Goal: Complete application form: Complete application form

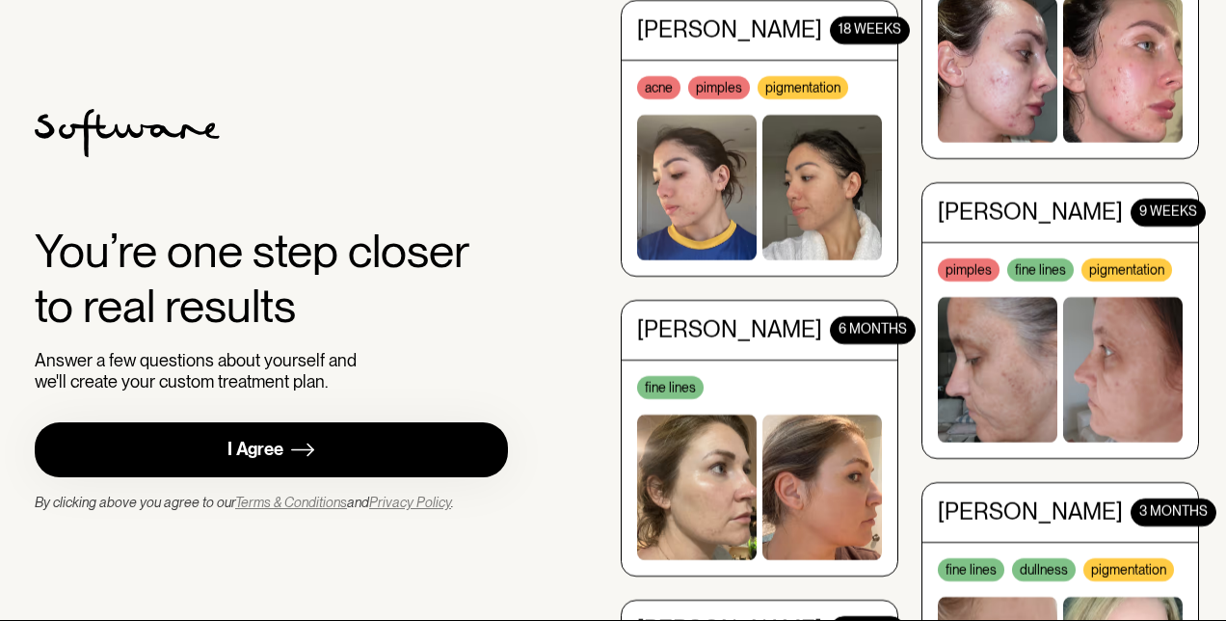
click at [290, 447] on link "I Agree" at bounding box center [271, 449] width 473 height 55
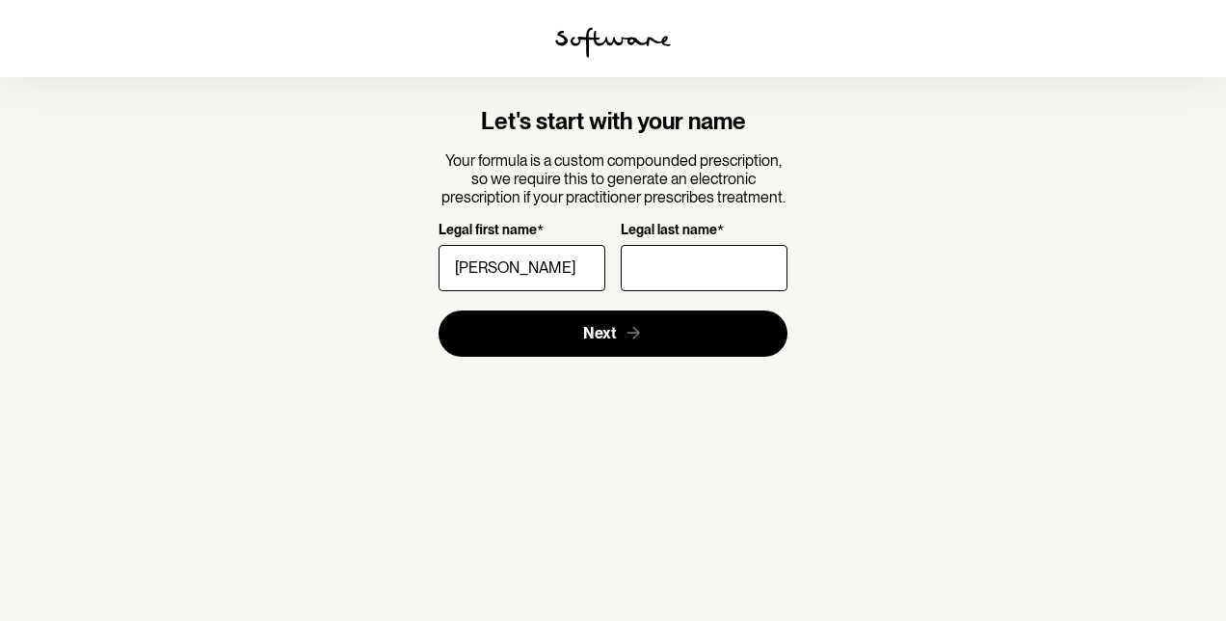
type input "[PERSON_NAME]"
click at [677, 272] on input "Legal last name *" at bounding box center [704, 268] width 167 height 46
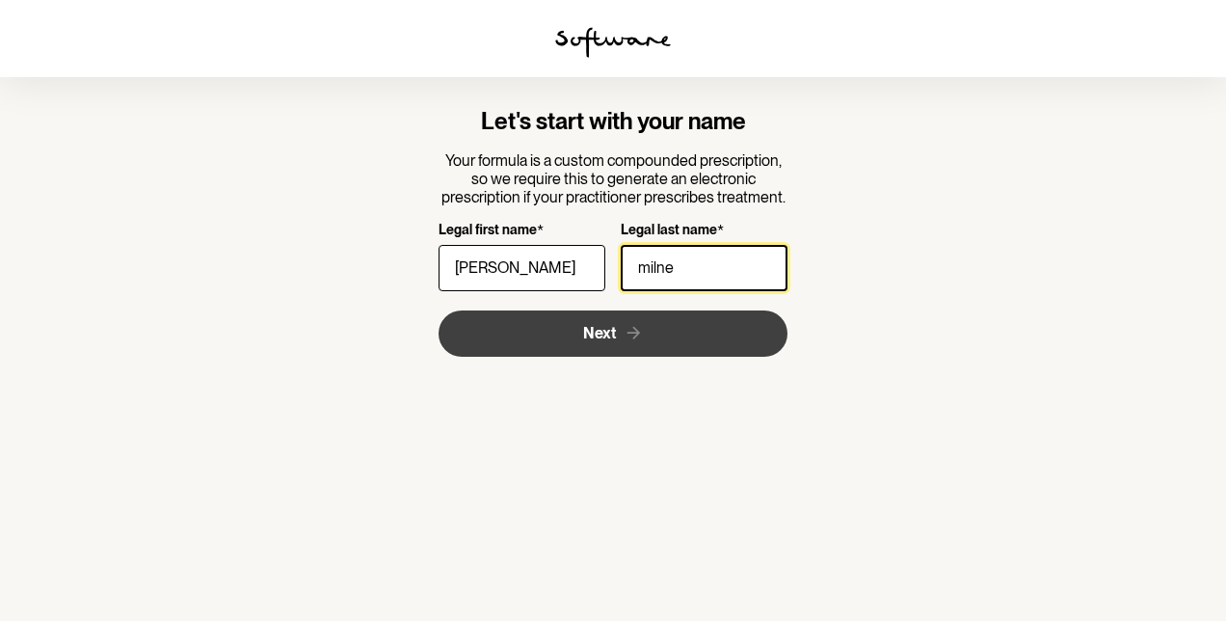
type input "milne"
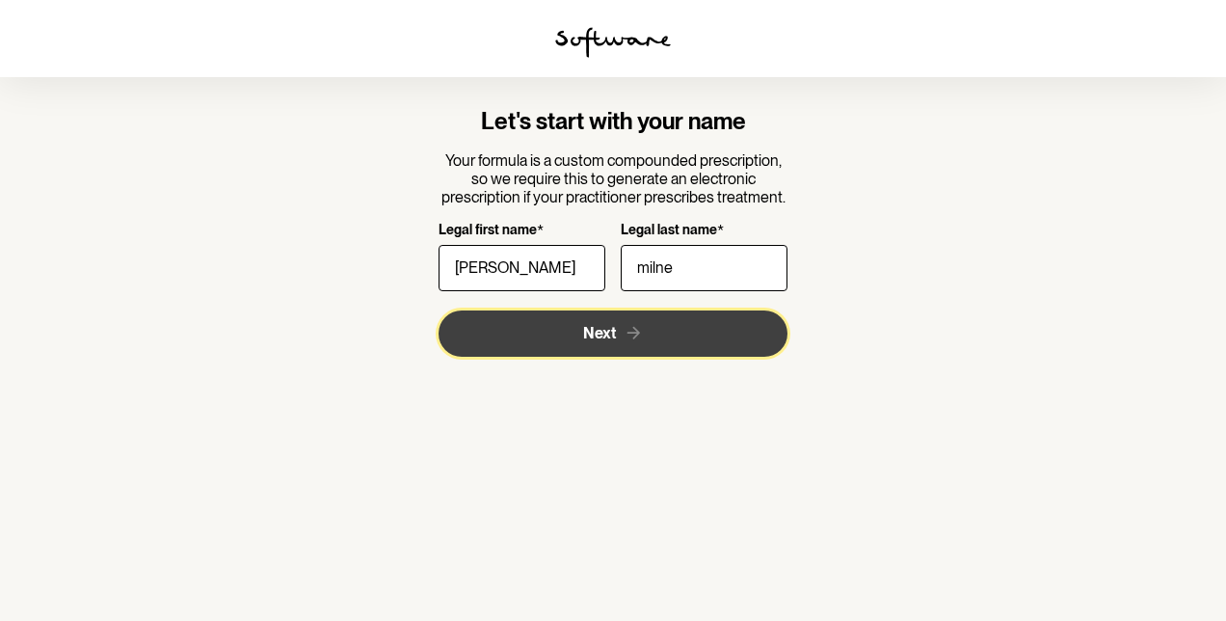
click at [688, 326] on button "Next" at bounding box center [613, 333] width 350 height 46
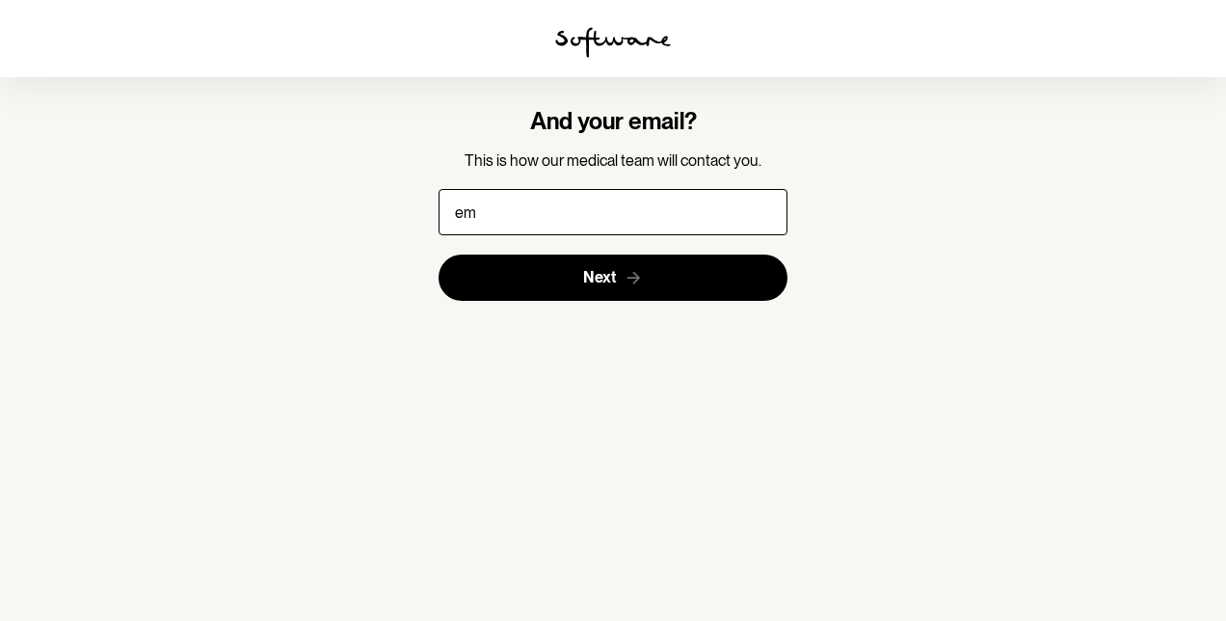
type input "emm"
